Goal: Task Accomplishment & Management: Use online tool/utility

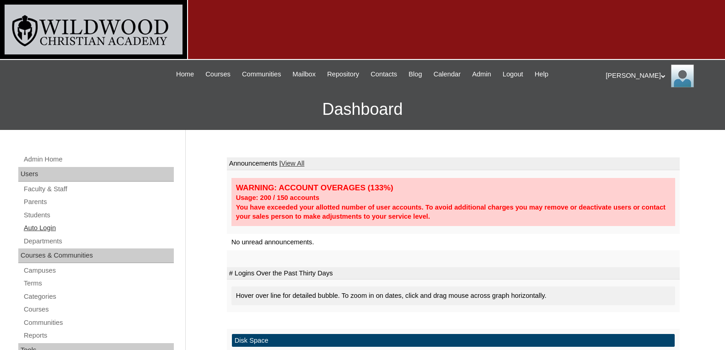
click at [49, 224] on link "Auto Login" at bounding box center [98, 227] width 151 height 11
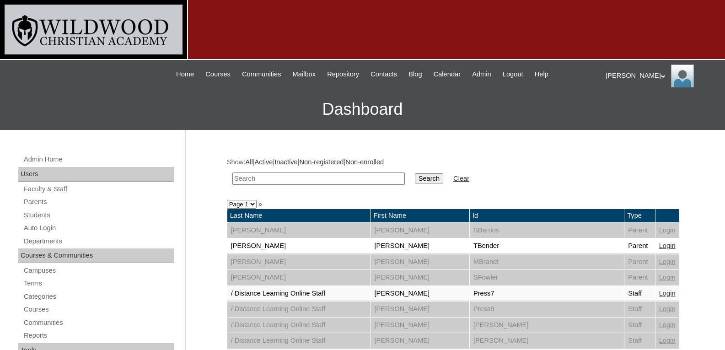
click at [243, 183] on input "text" at bounding box center [318, 178] width 172 height 12
type input "[PERSON_NAME]"
click at [415, 173] on input "Search" at bounding box center [429, 178] width 28 height 10
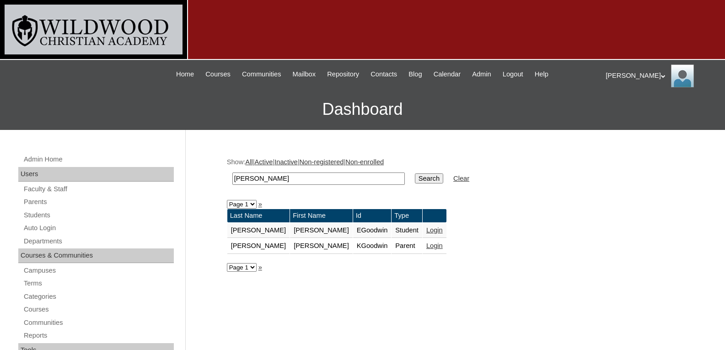
click at [426, 244] on link "Login" at bounding box center [434, 245] width 16 height 7
